Goal: Task Accomplishment & Management: Complete application form

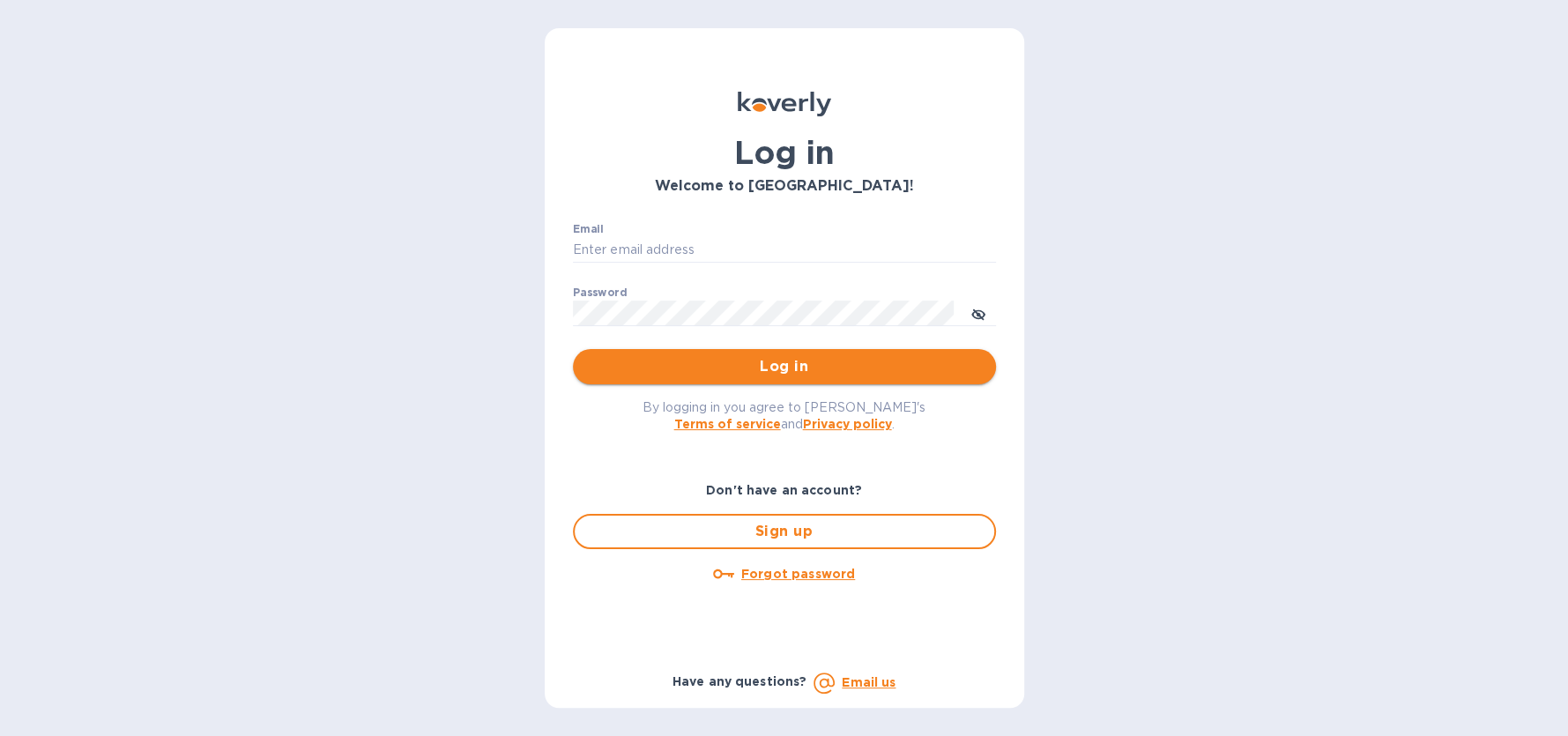
type input "rick@thevinbin.com"
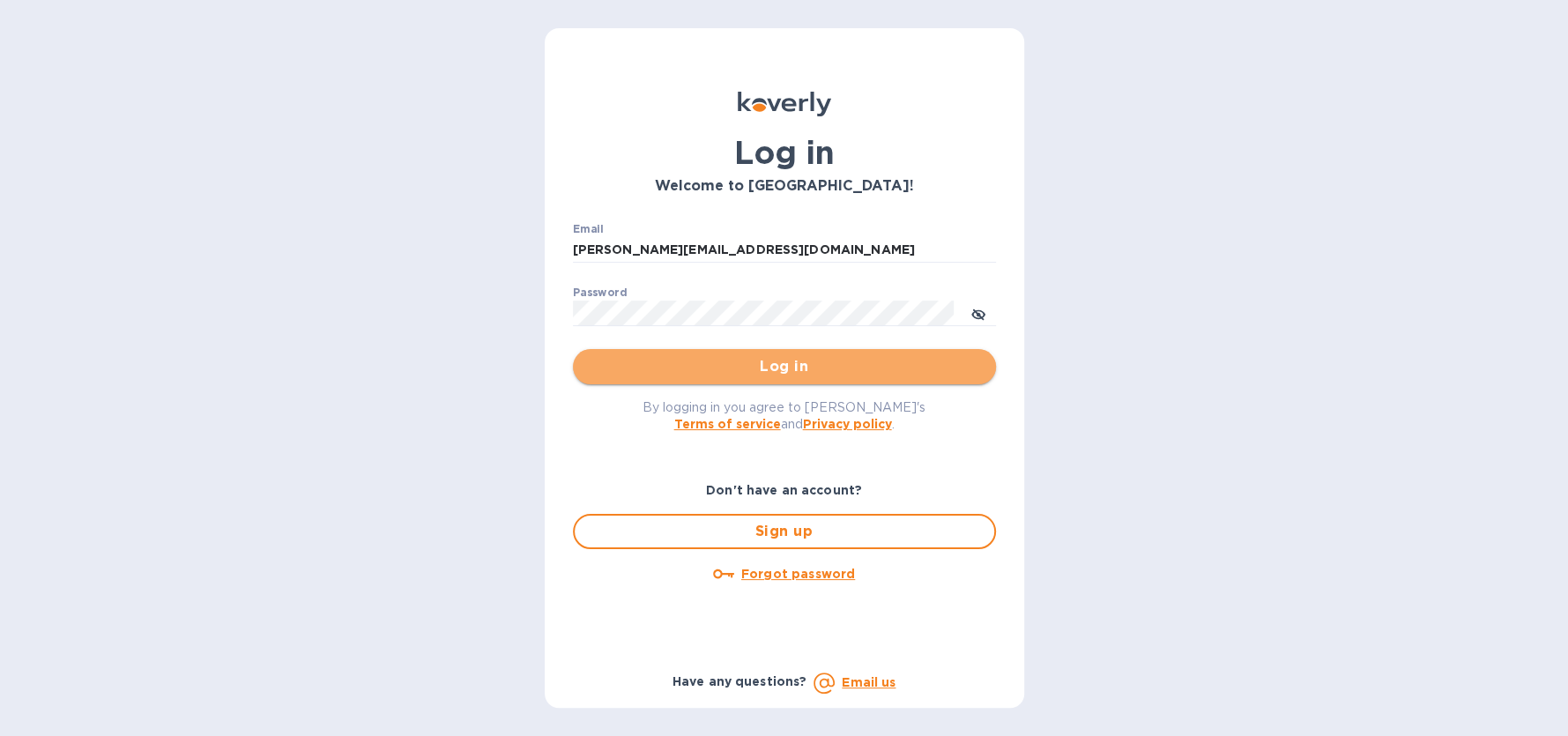
click at [798, 358] on span "Log in" at bounding box center [784, 366] width 395 height 21
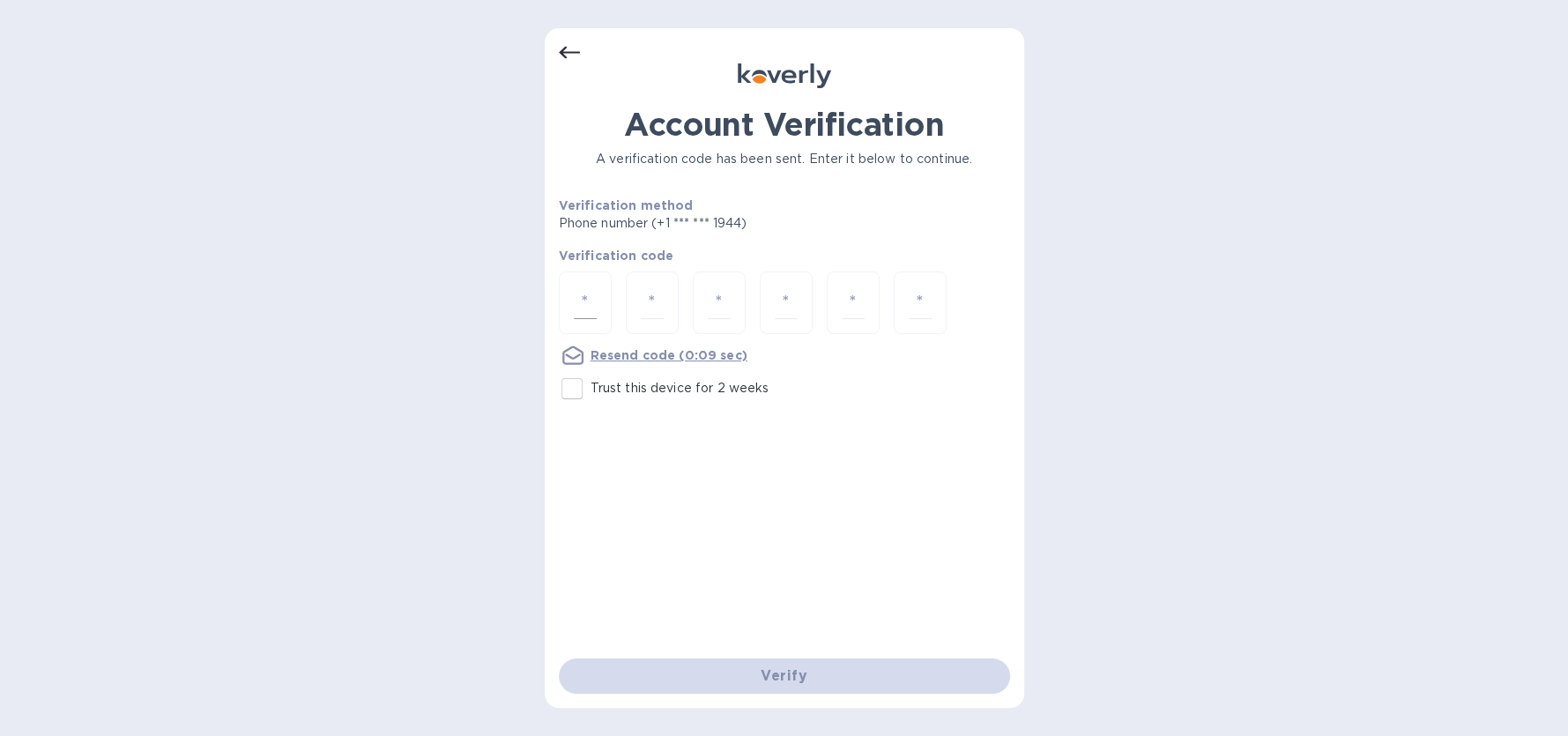
click at [592, 295] on input "number" at bounding box center [585, 303] width 23 height 33
type input "6"
type input "4"
type input "7"
type input "8"
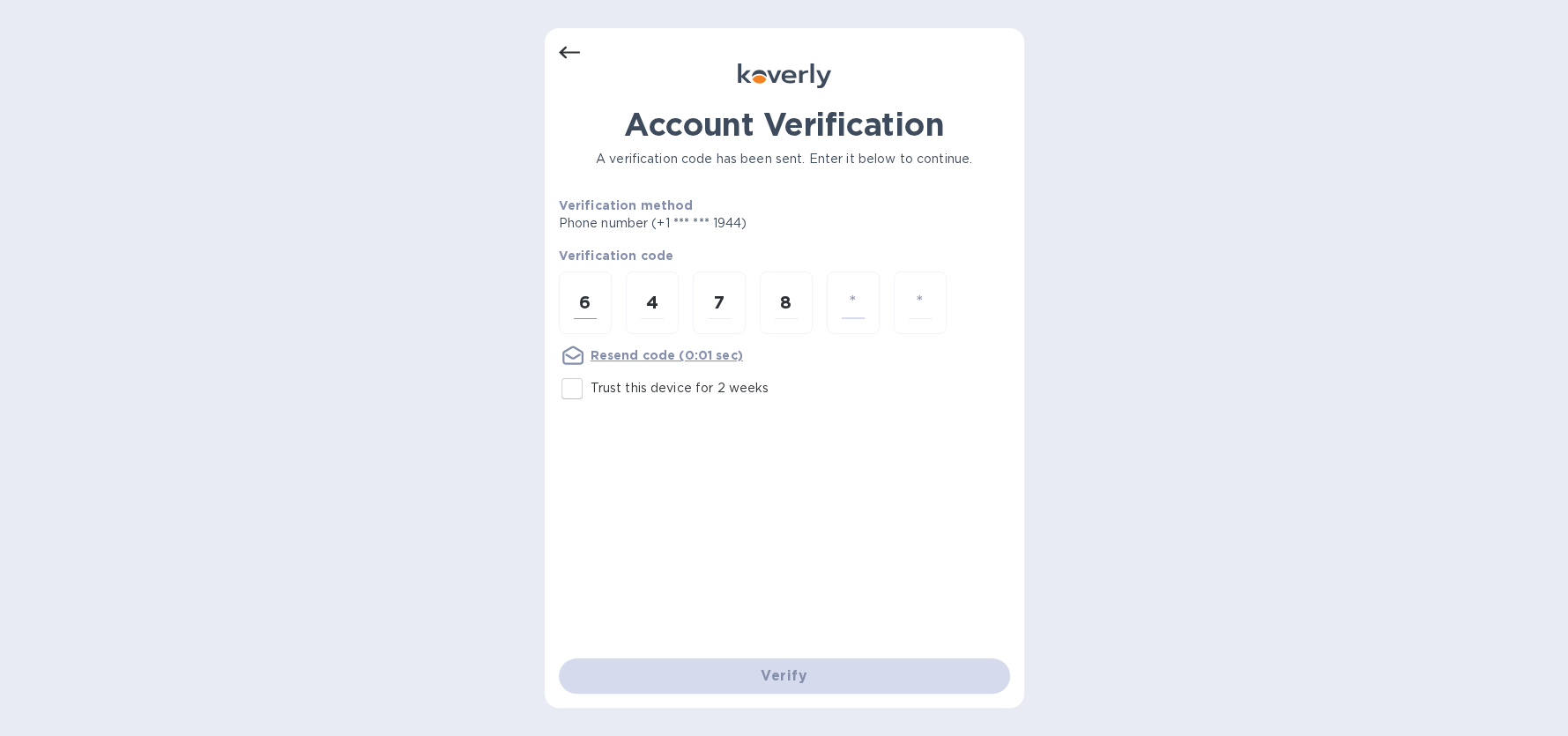
type input "9"
type input "3"
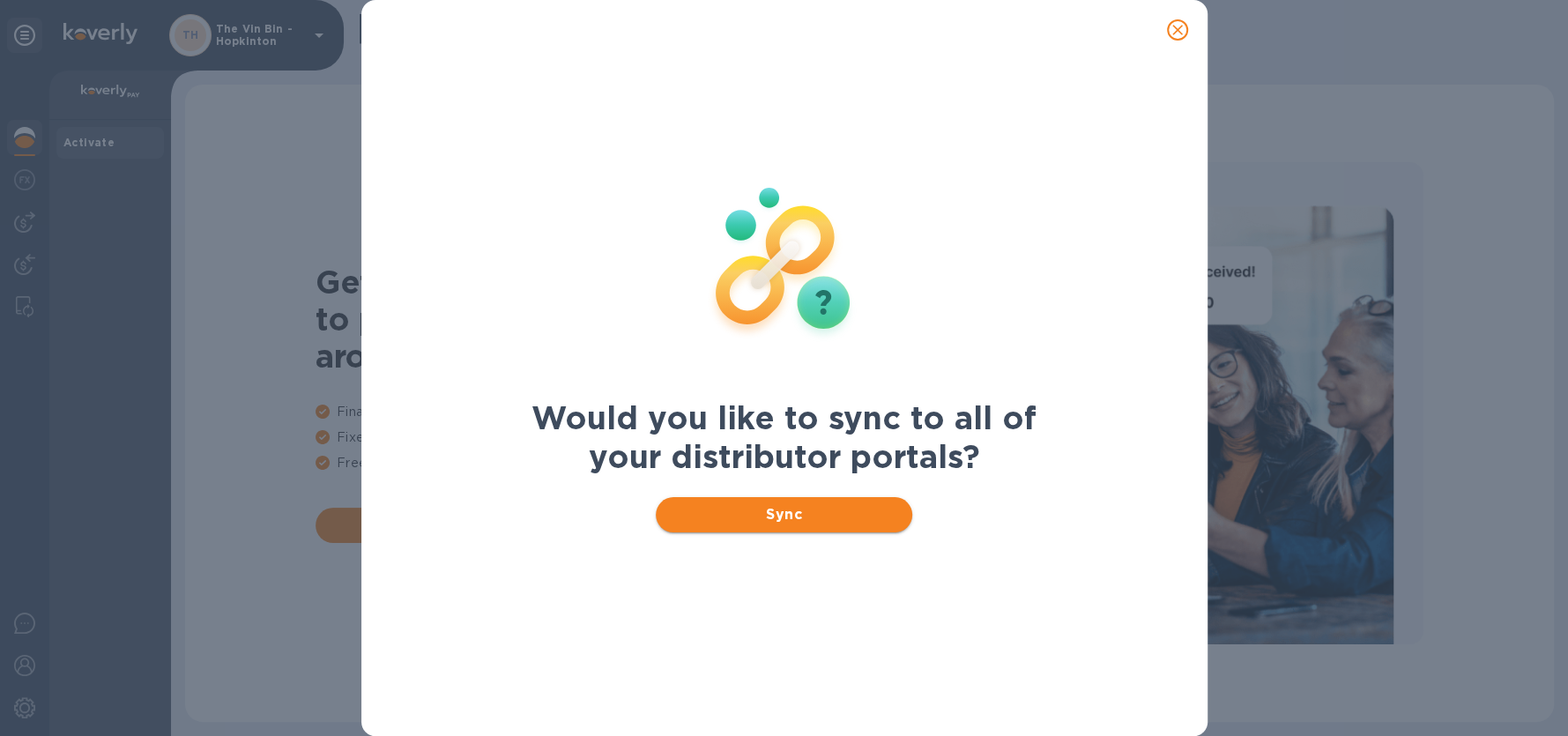
click at [813, 498] on button "Sync" at bounding box center [784, 515] width 257 height 35
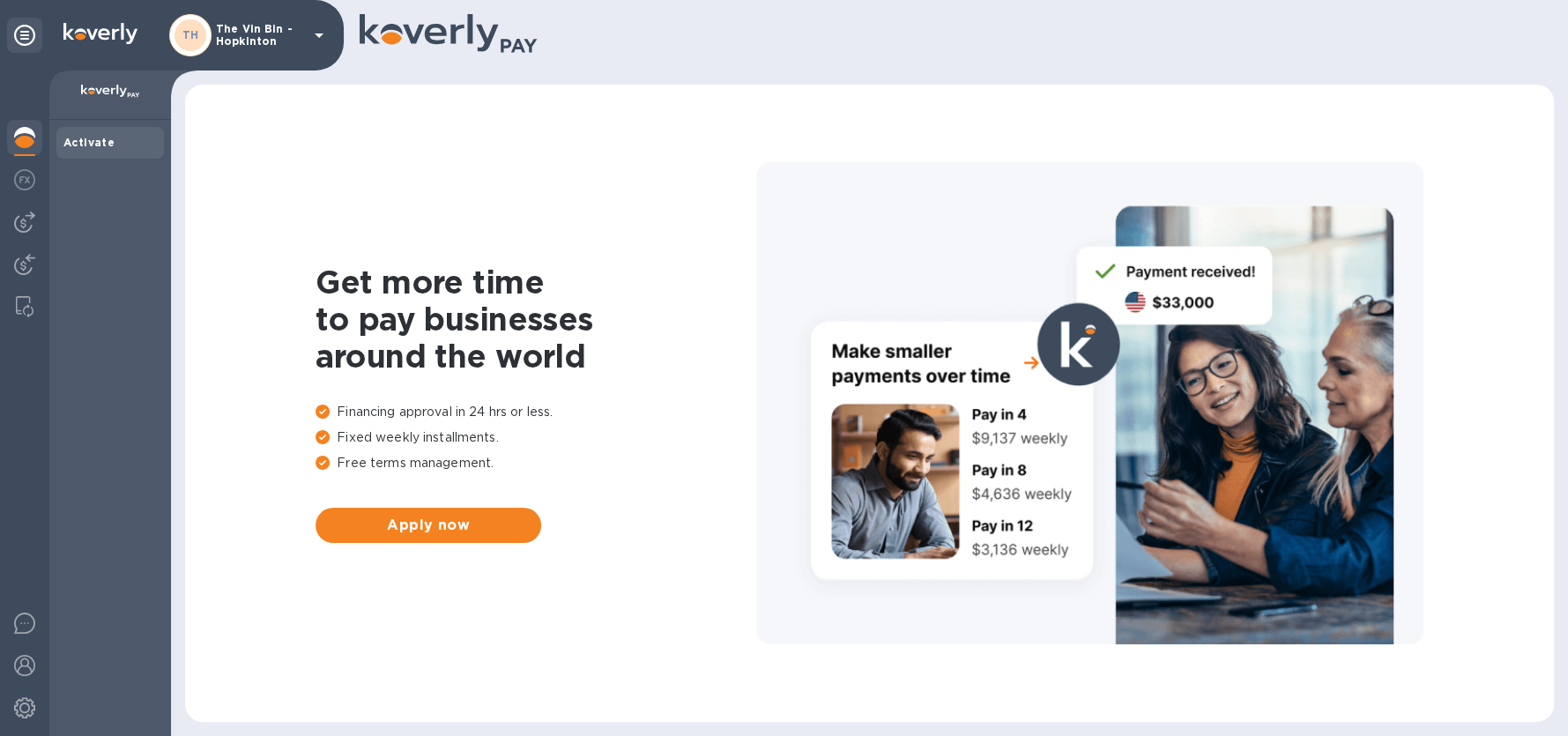
click at [253, 43] on p "The Vin Bin - Hopkinton" at bounding box center [260, 34] width 88 height 25
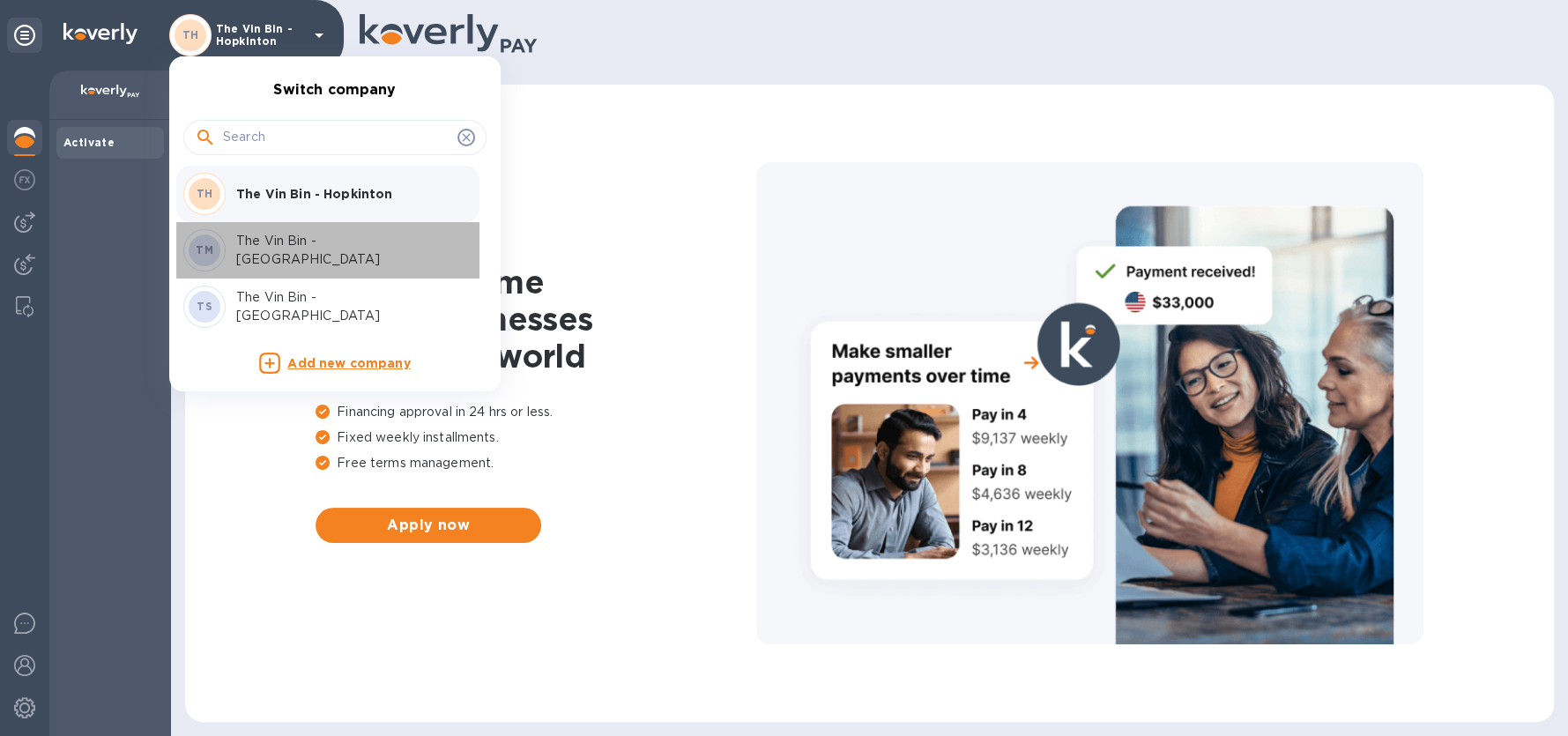
click at [351, 254] on p "The Vin Bin - [GEOGRAPHIC_DATA]" at bounding box center [347, 250] width 222 height 37
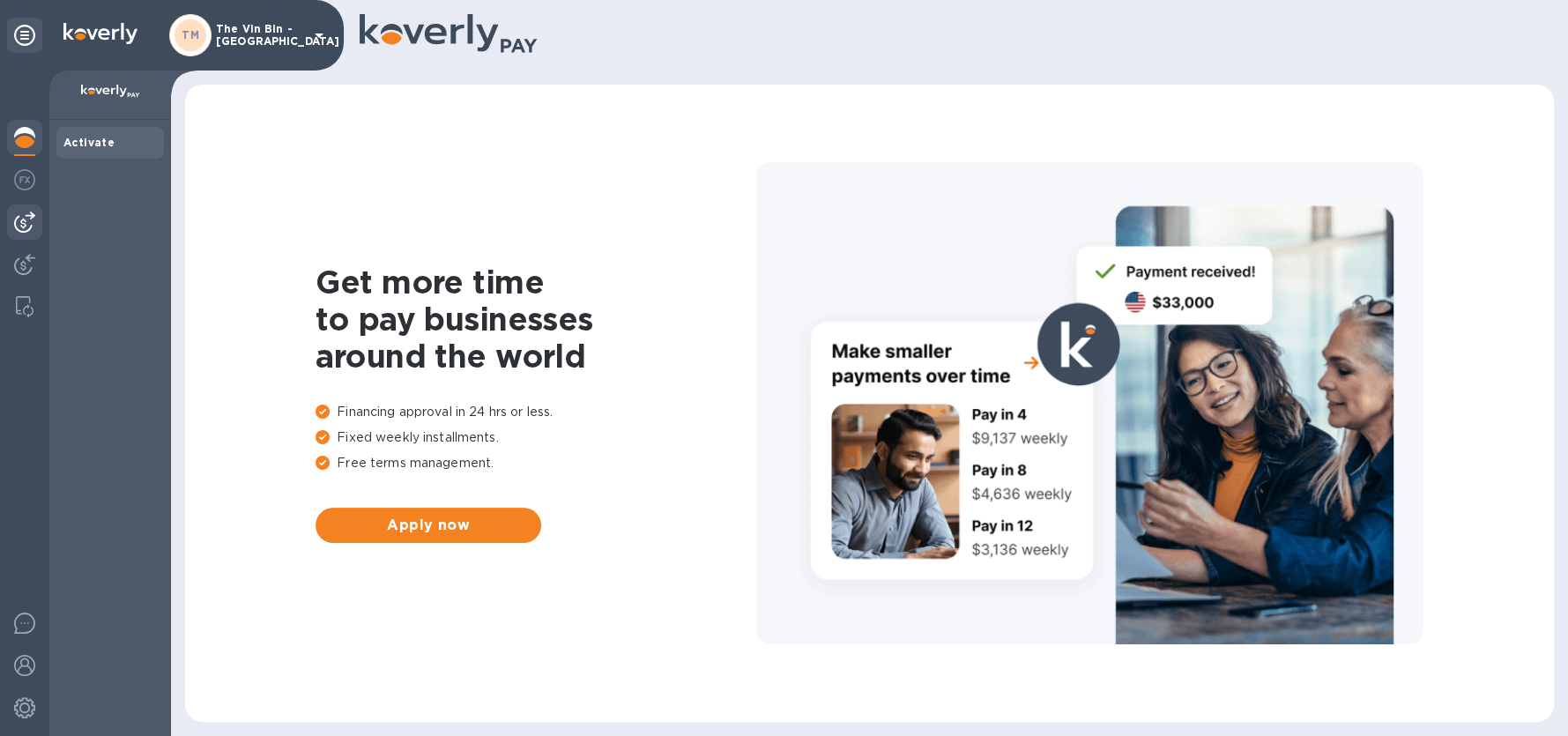
click at [28, 220] on img at bounding box center [25, 221] width 21 height 21
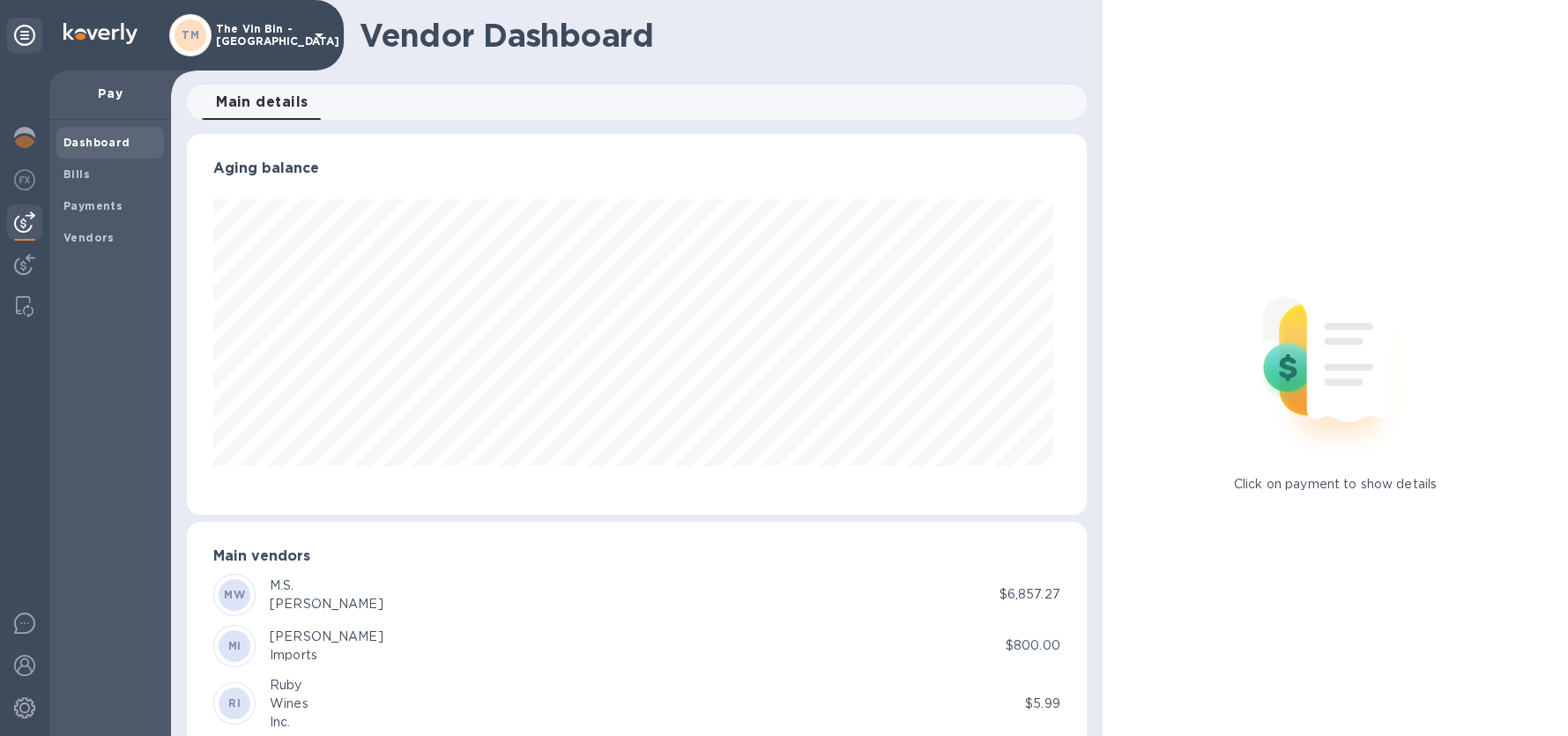
scroll to position [379, 892]
click at [79, 180] on b "Bills" at bounding box center [76, 173] width 26 height 14
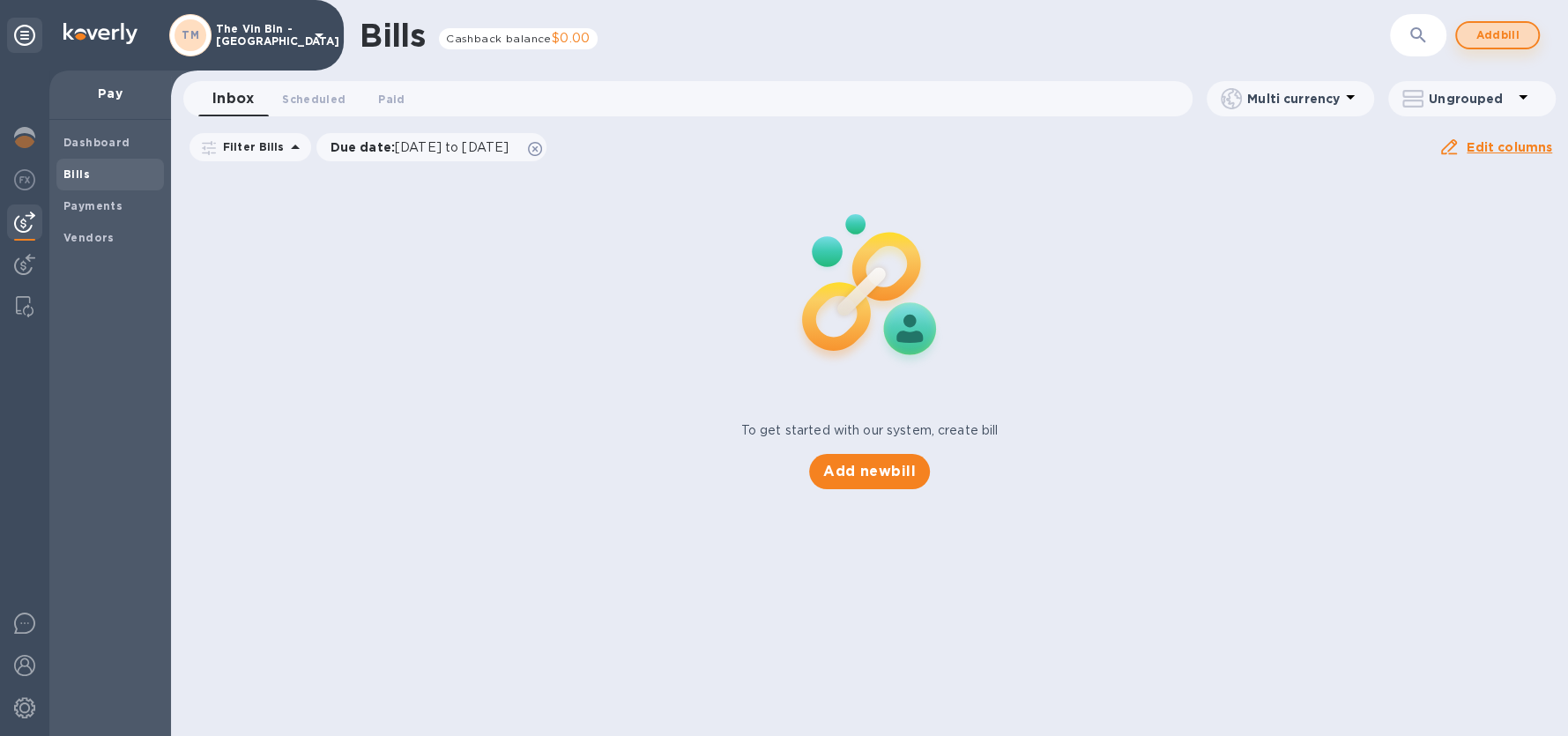
click at [1482, 34] on span "Add bill" at bounding box center [1497, 34] width 53 height 21
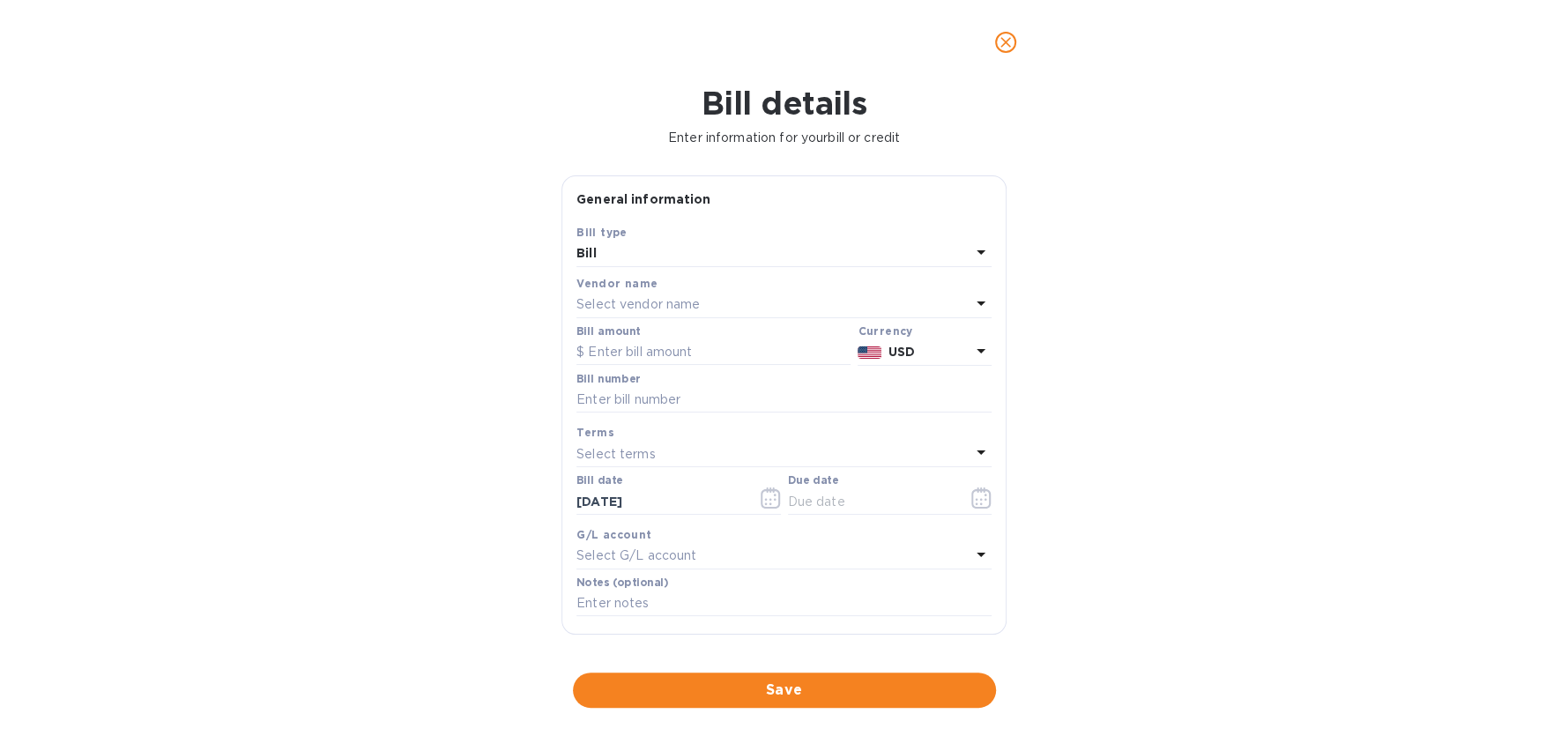
click at [690, 308] on p "Select vendor name" at bounding box center [638, 304] width 123 height 18
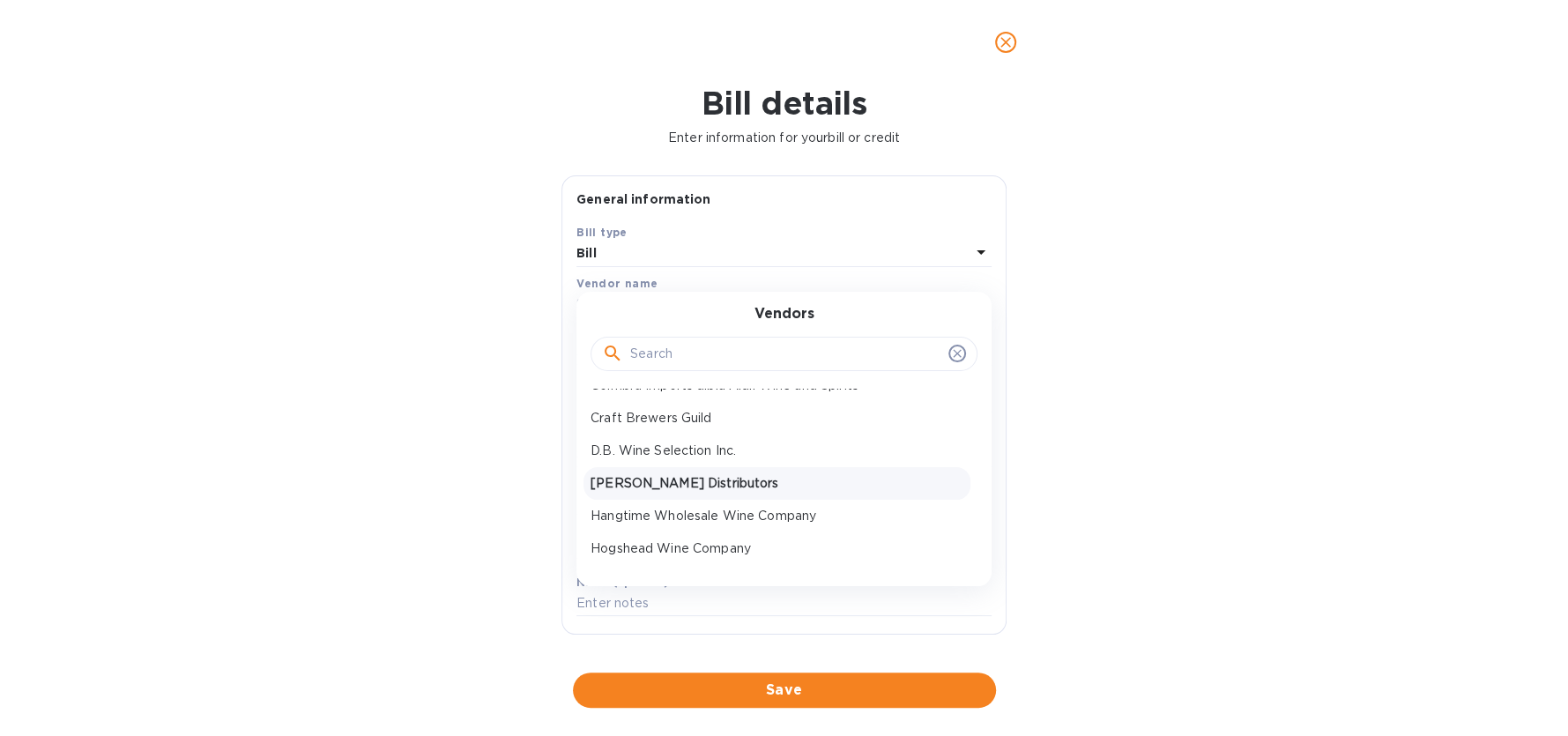
scroll to position [351, 0]
click at [695, 510] on p "Hangtime Wholesale Wine Company" at bounding box center [777, 509] width 373 height 18
type input "[DATE]"
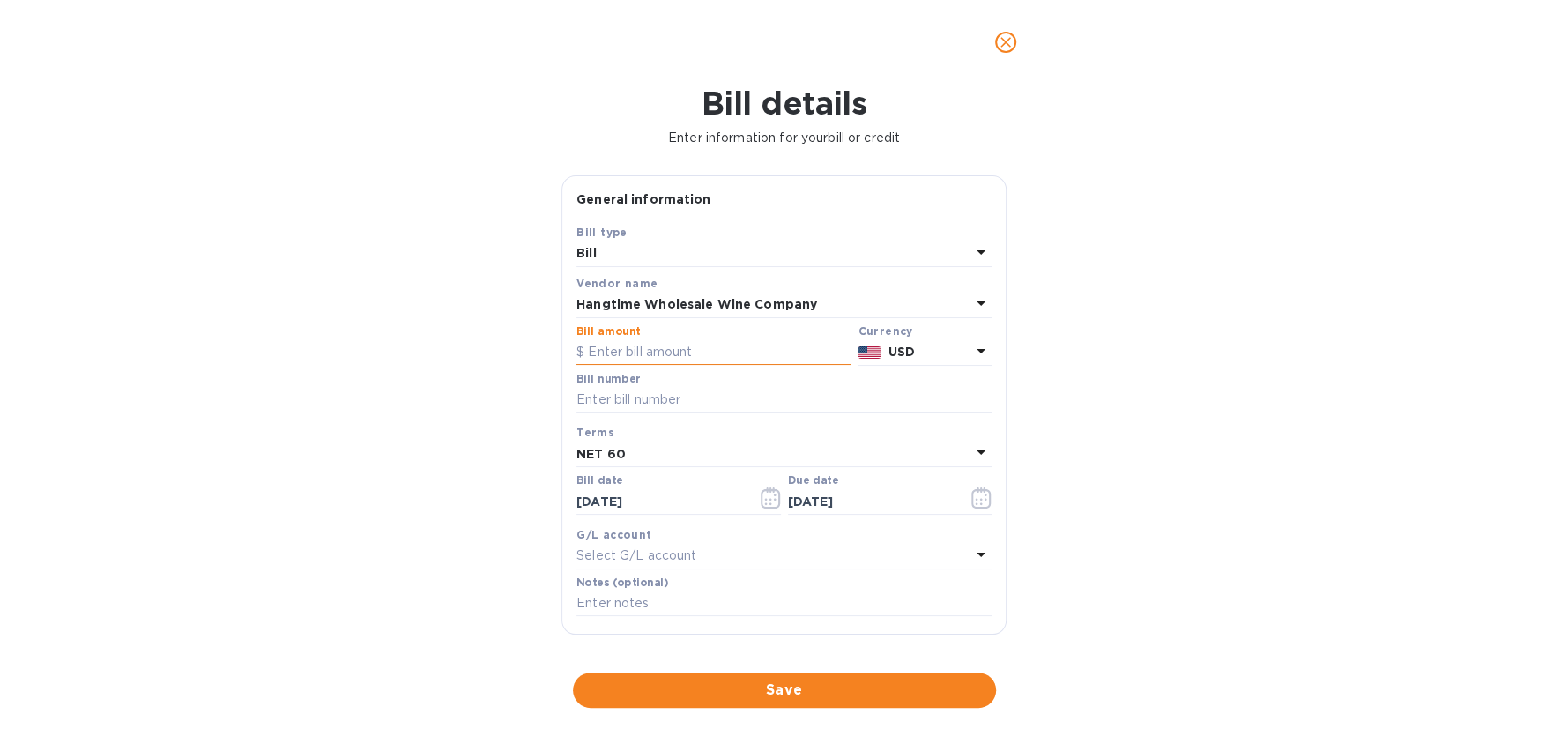
click at [706, 354] on input "text" at bounding box center [714, 352] width 274 height 26
type input "721.83"
click at [680, 396] on input "text" at bounding box center [784, 399] width 415 height 26
type input "14229"
click at [651, 499] on input "[DATE]" at bounding box center [660, 501] width 167 height 26
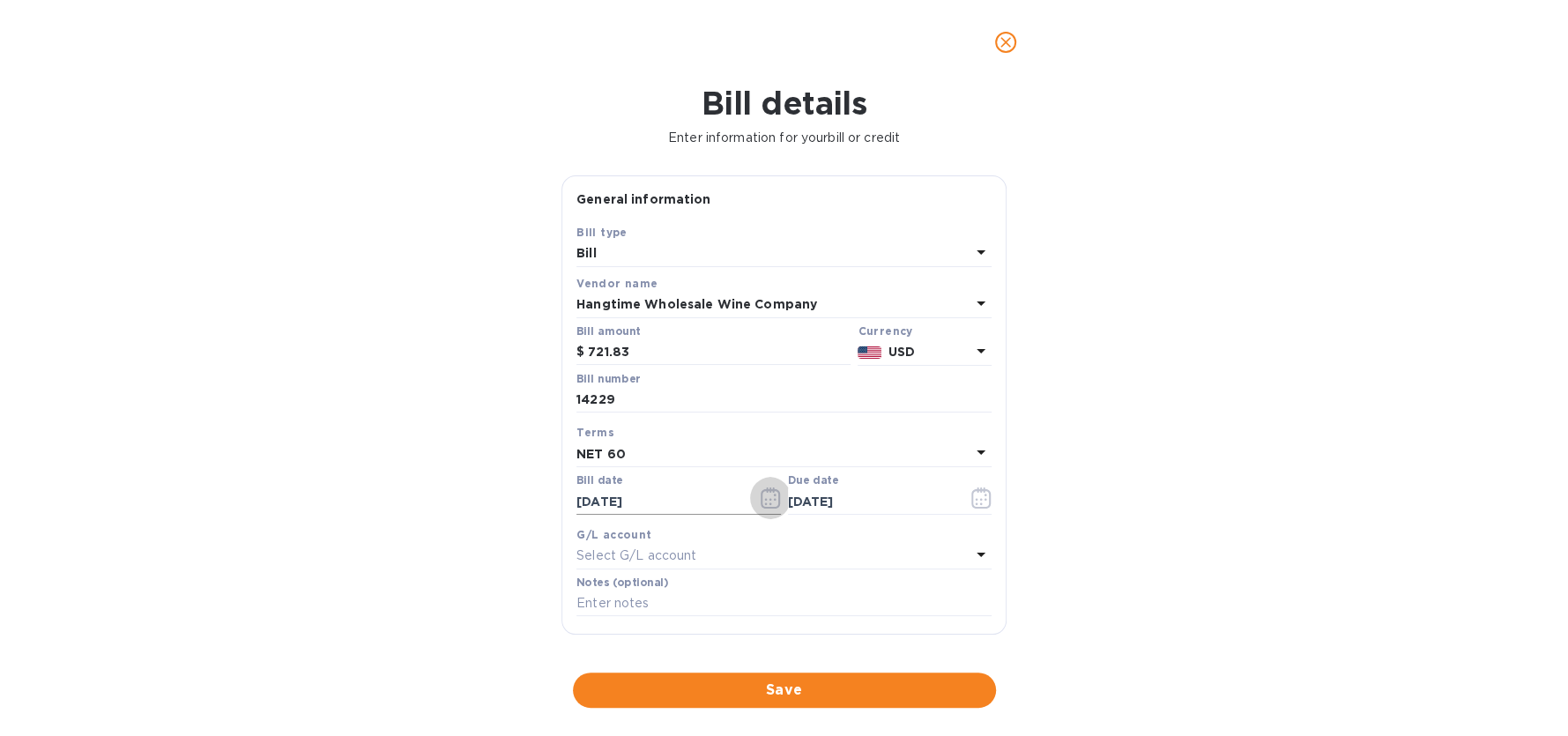
click at [764, 499] on icon "button" at bounding box center [771, 497] width 20 height 21
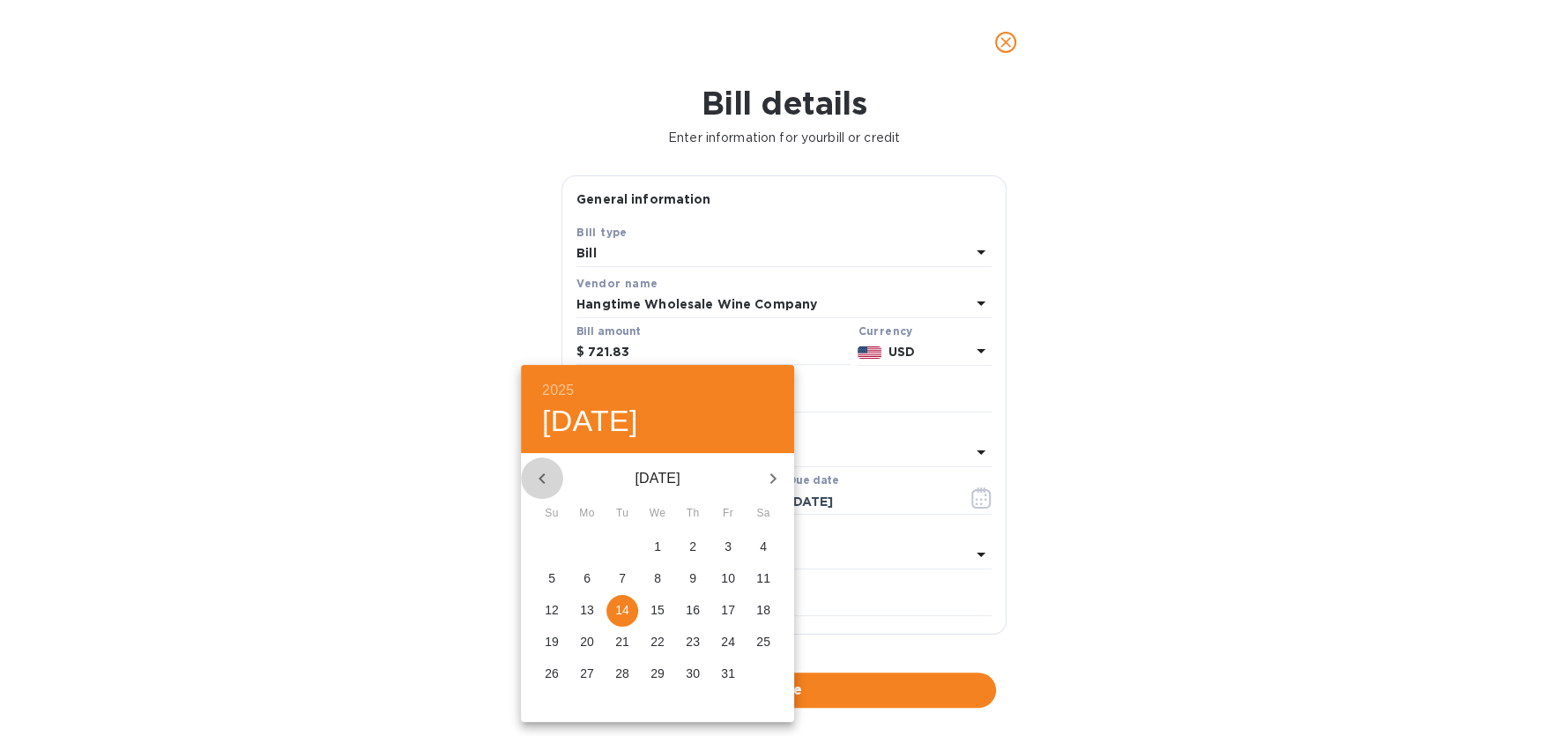
click at [544, 476] on icon "button" at bounding box center [541, 478] width 21 height 21
click at [543, 476] on icon "button" at bounding box center [541, 478] width 21 height 21
click at [539, 476] on icon "button" at bounding box center [541, 478] width 6 height 11
click at [663, 670] on p "30" at bounding box center [658, 672] width 15 height 17
type input "[DATE]"
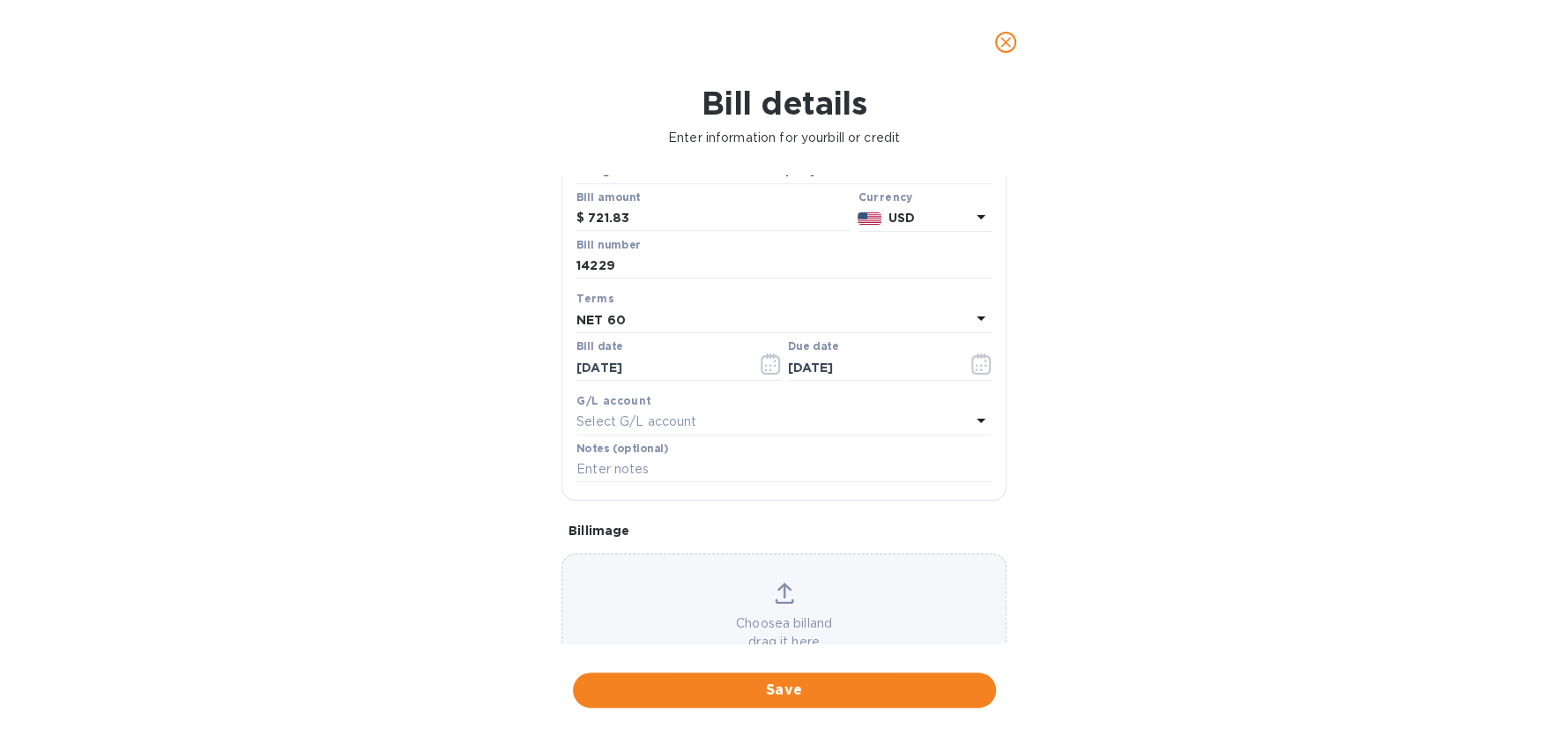
scroll to position [175, 0]
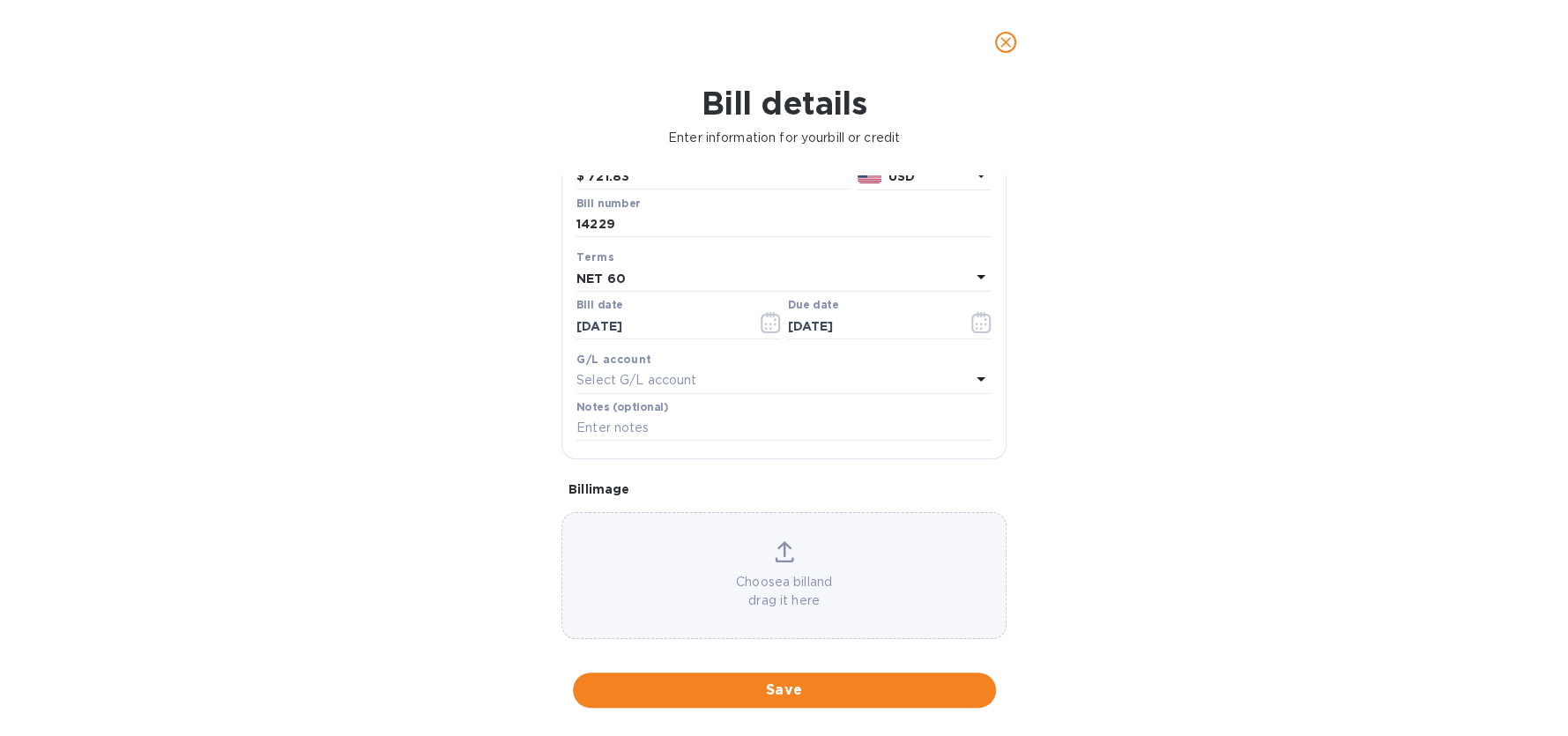
click at [740, 684] on span "Save" at bounding box center [784, 690] width 395 height 21
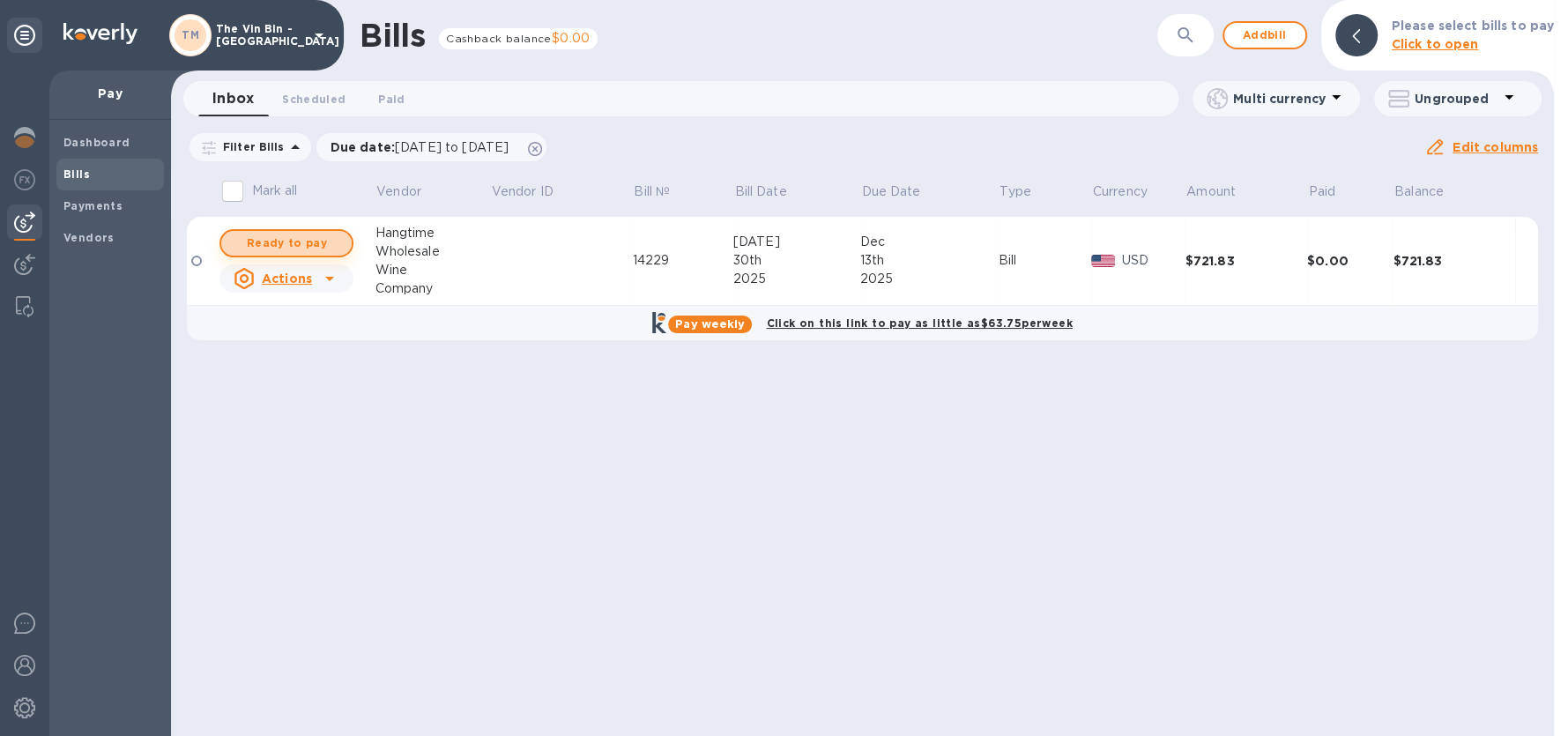
click at [299, 243] on span "Ready to pay" at bounding box center [286, 242] width 103 height 21
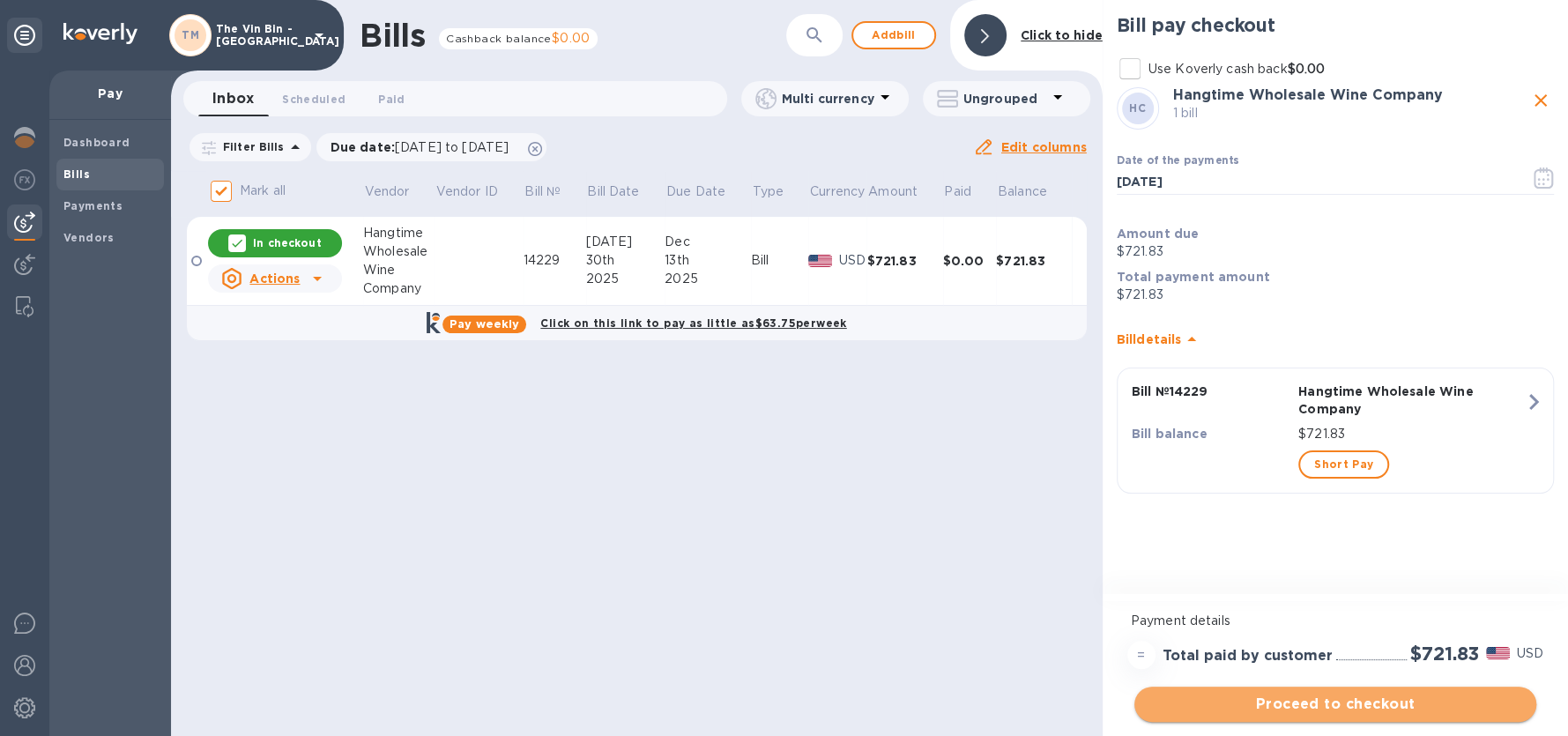
click at [1296, 709] on span "Proceed to checkout" at bounding box center [1336, 703] width 374 height 21
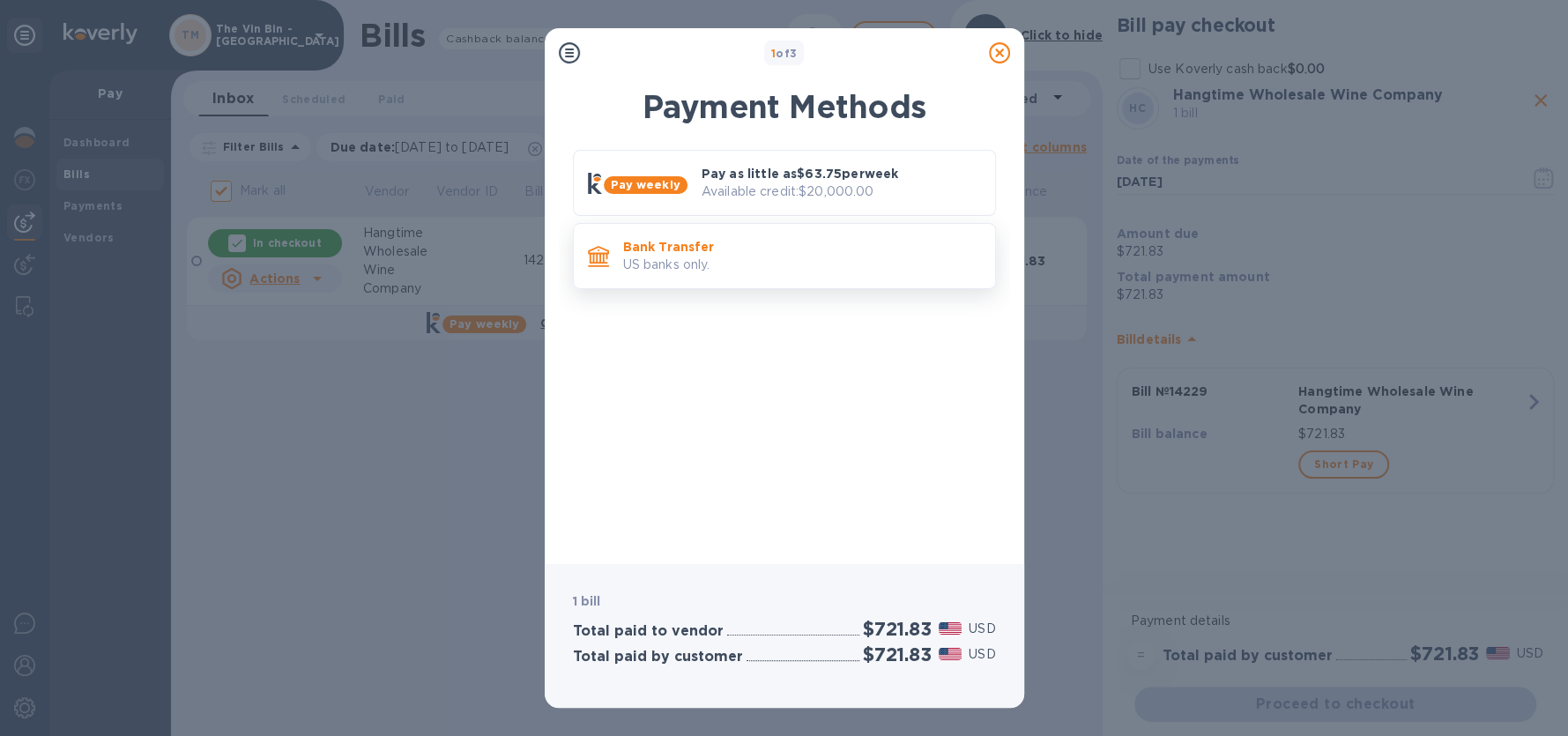
click at [694, 258] on p "US banks only." at bounding box center [802, 265] width 358 height 18
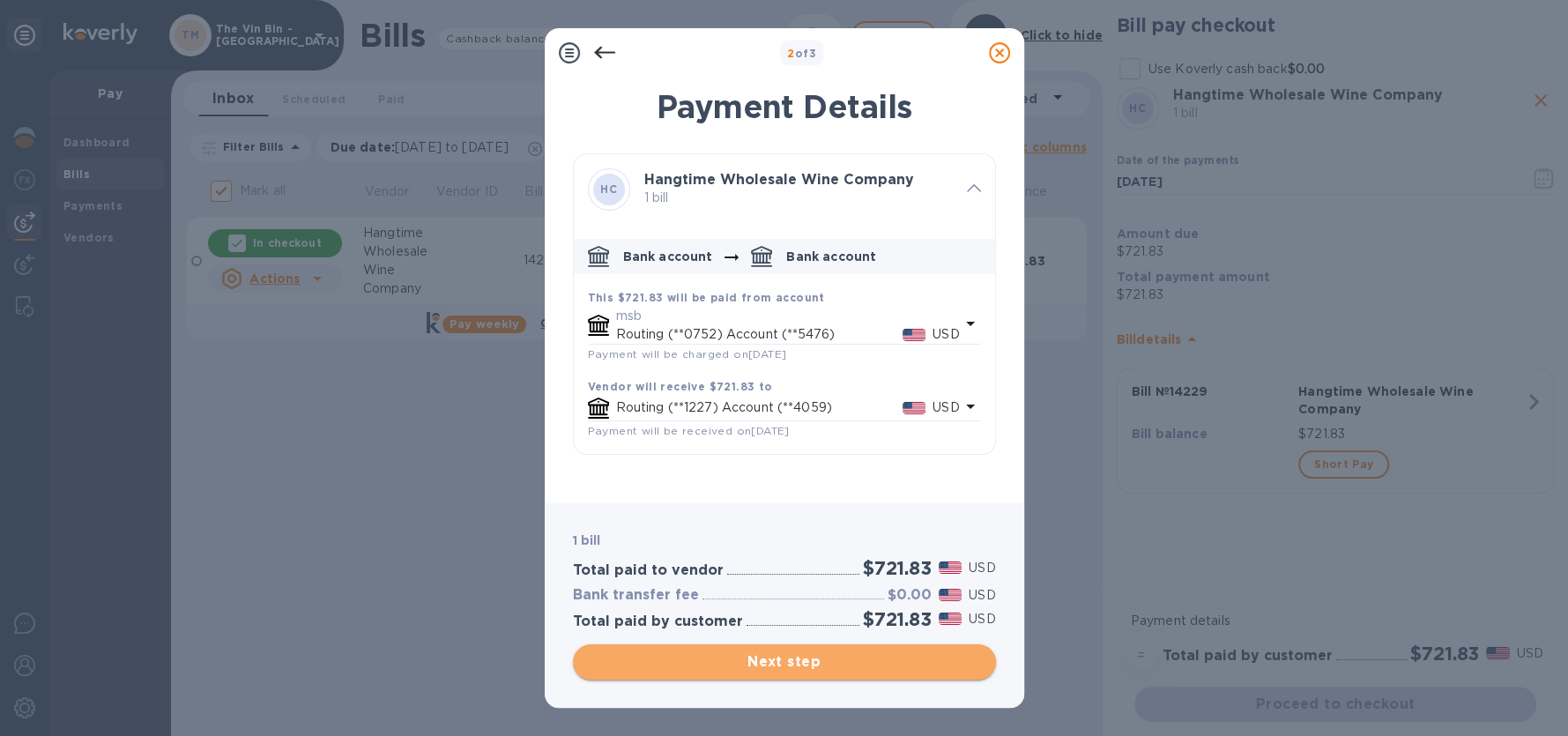
click at [762, 657] on span "Next step" at bounding box center [784, 662] width 395 height 21
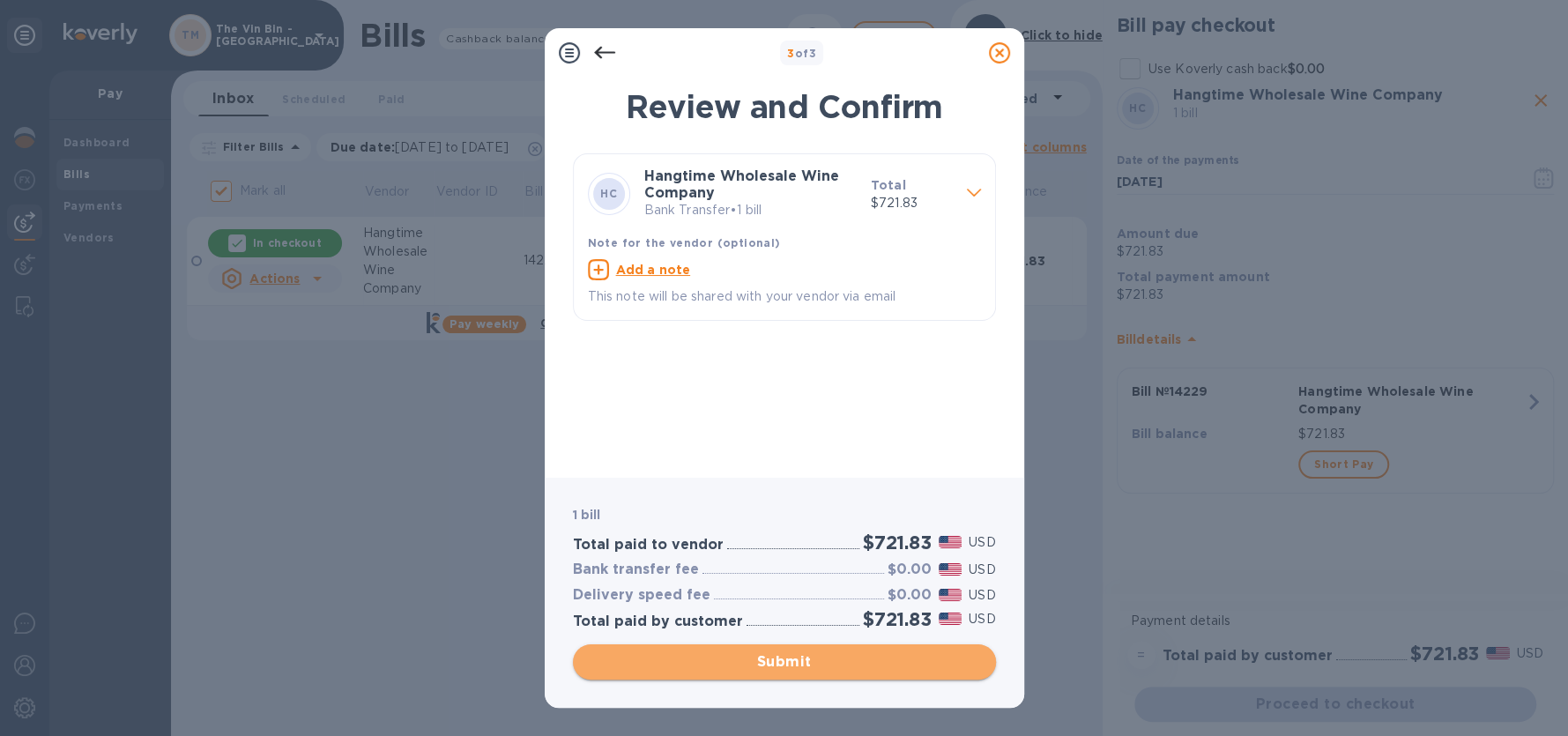
click at [767, 666] on span "Submit" at bounding box center [784, 662] width 395 height 21
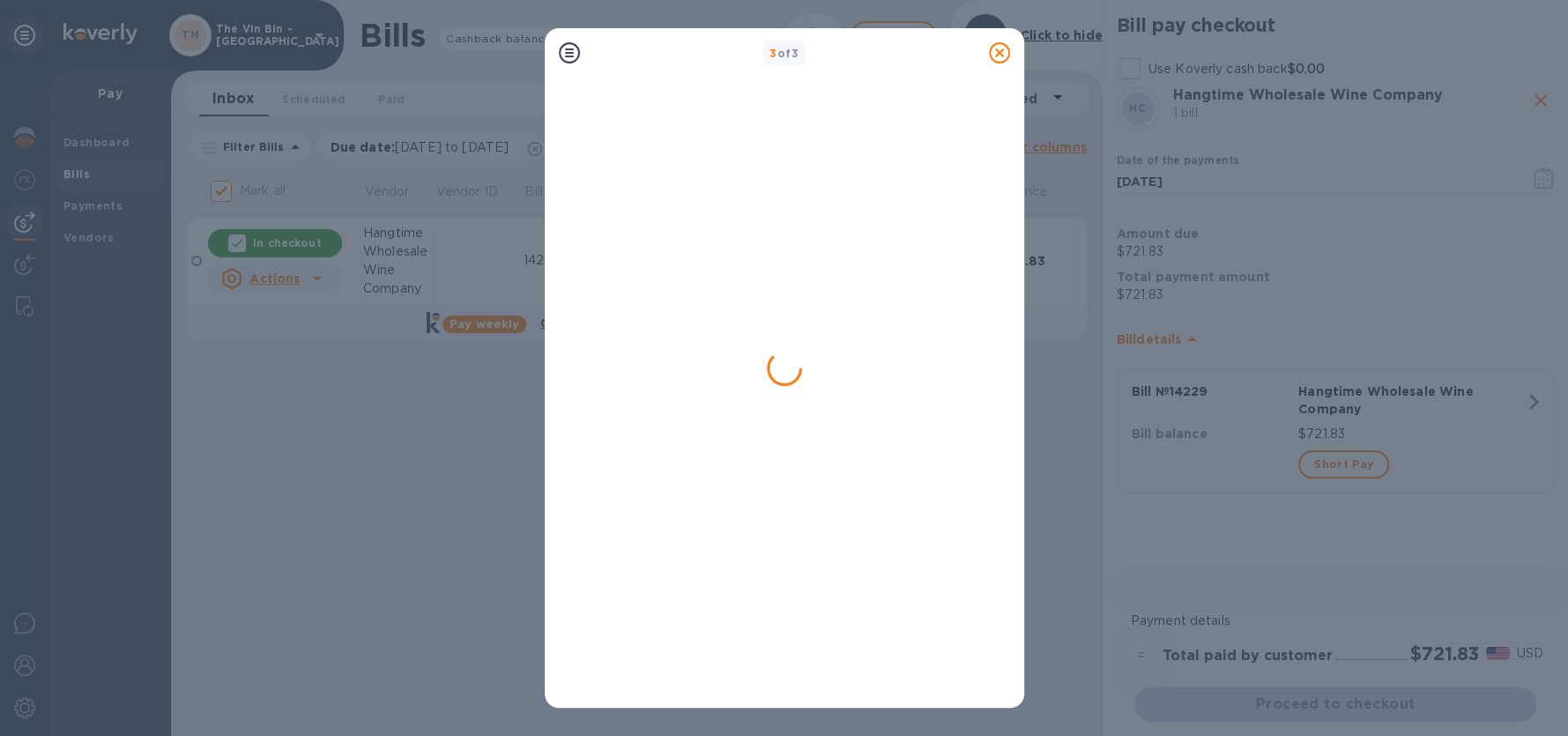
checkbox input "false"
